Goal: Task Accomplishment & Management: Use online tool/utility

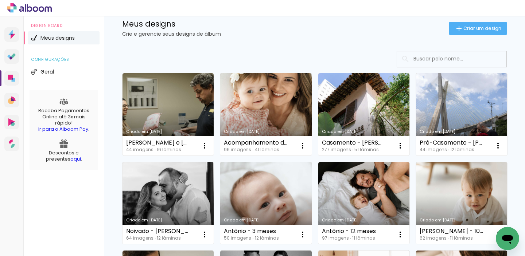
scroll to position [22, 0]
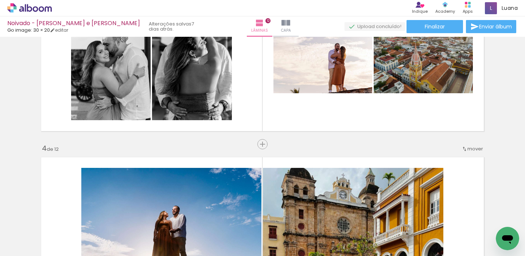
scroll to position [411, 0]
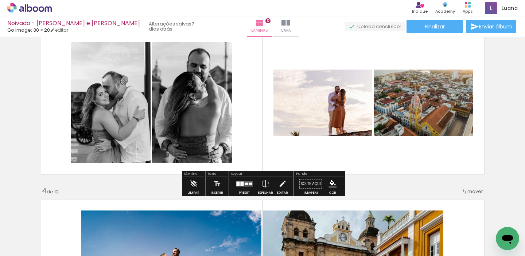
scroll to position [349, 0]
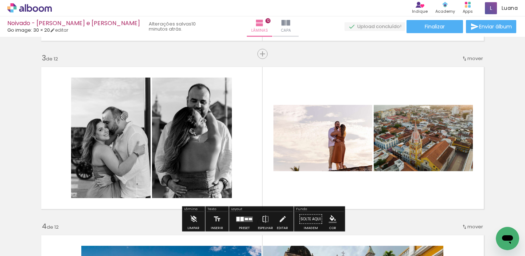
scroll to position [333, 0]
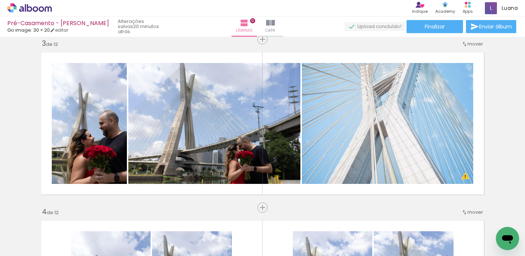
scroll to position [0, 1375]
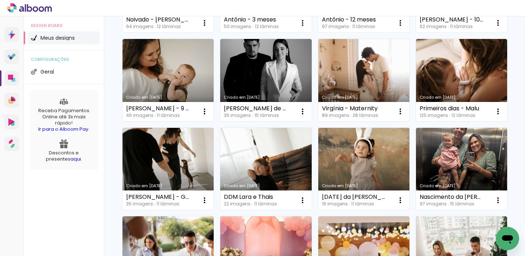
scroll to position [229, 0]
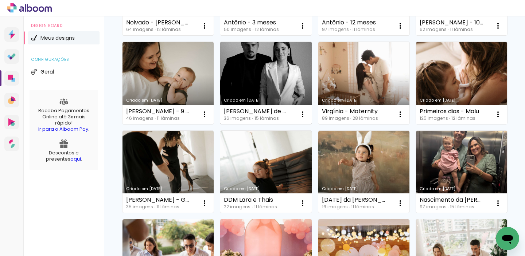
click at [283, 79] on link "Criado em [DATE]" at bounding box center [265, 83] width 91 height 82
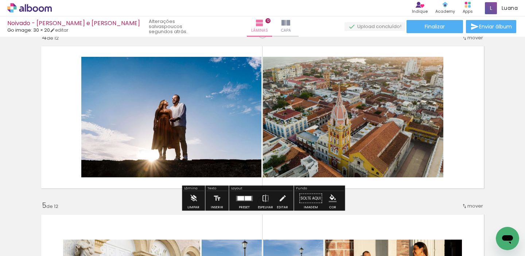
scroll to position [0, 2192]
